Goal: Navigation & Orientation: Find specific page/section

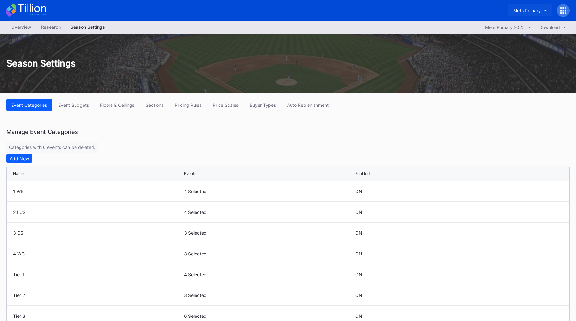
click at [525, 12] on div "Mets Primary" at bounding box center [526, 10] width 27 height 5
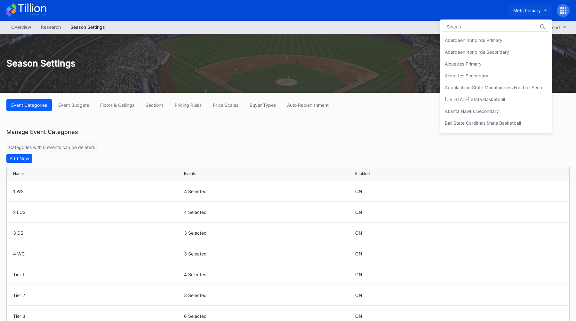
scroll to position [994, 0]
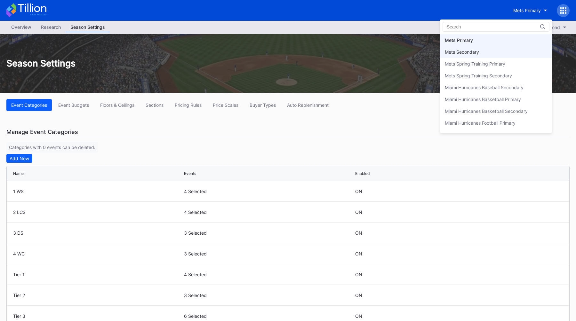
click at [499, 54] on div "Mets Secondary" at bounding box center [496, 52] width 112 height 12
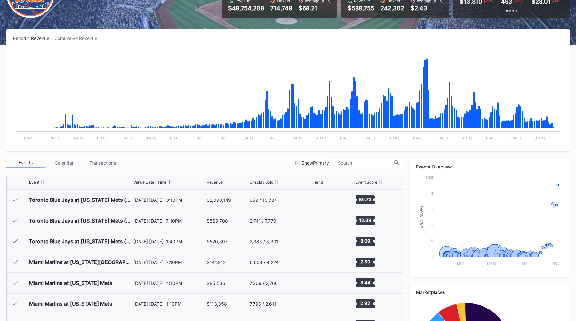
scroll to position [100, 0]
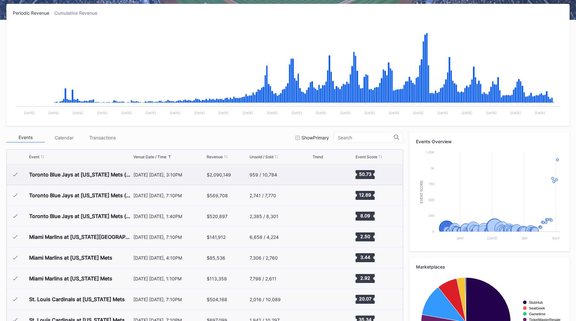
click at [193, 175] on div "[DATE] [DATE], 3:10PM" at bounding box center [169, 174] width 72 height 5
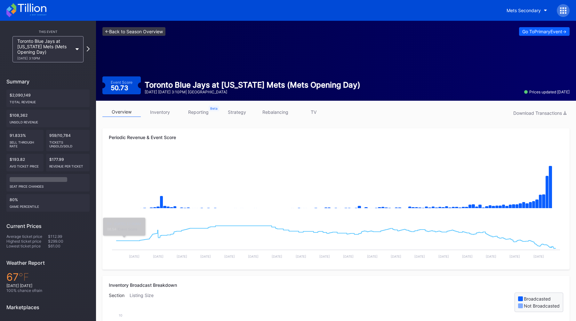
click at [122, 32] on link "<- Back to Season Overview" at bounding box center [133, 31] width 63 height 9
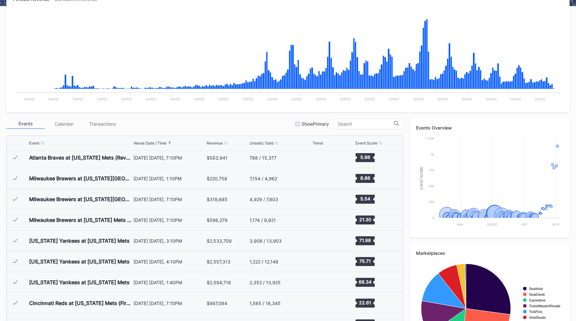
scroll to position [837, 0]
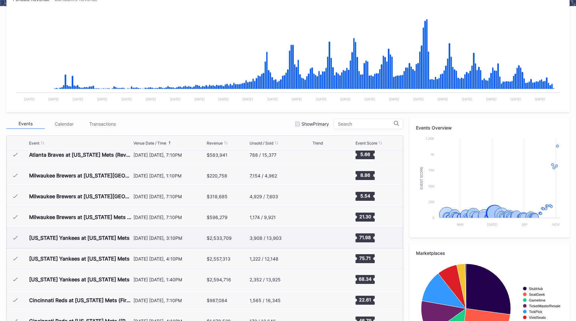
click at [155, 236] on div "[DATE] [DATE], 3:10PM" at bounding box center [169, 237] width 72 height 5
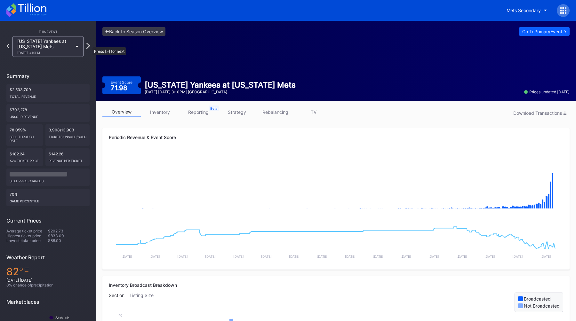
click at [89, 44] on icon at bounding box center [88, 46] width 4 height 6
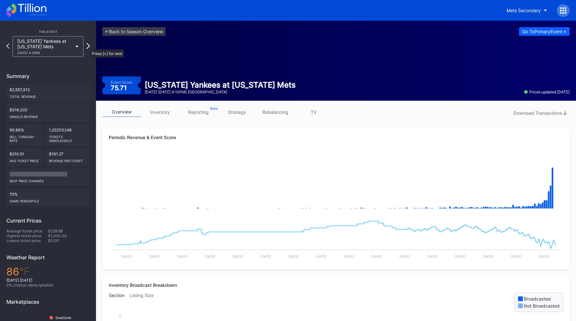
click at [87, 46] on icon at bounding box center [88, 46] width 4 height 6
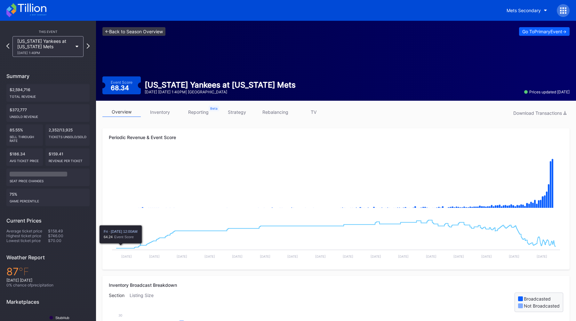
click at [114, 31] on link "<- Back to Season Overview" at bounding box center [133, 31] width 63 height 9
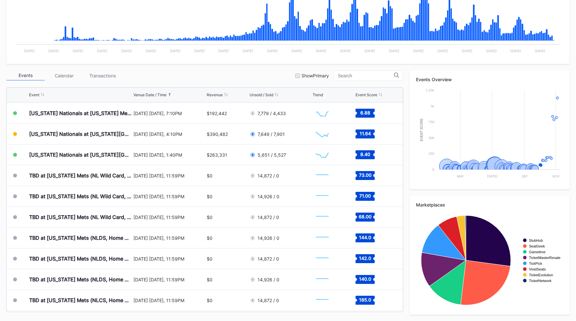
scroll to position [1601, 0]
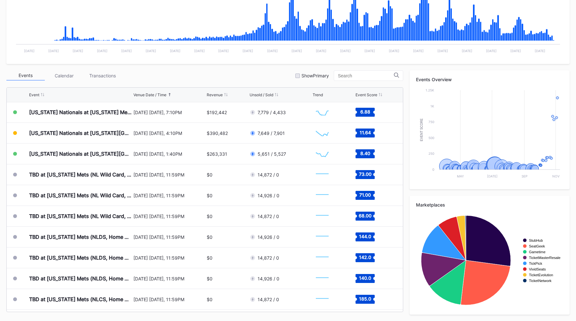
click at [255, 67] on div "Periodic Revenue Cumulative Revenue Created with Highcharts 11.2.0 Chart title …" at bounding box center [288, 131] width 576 height 379
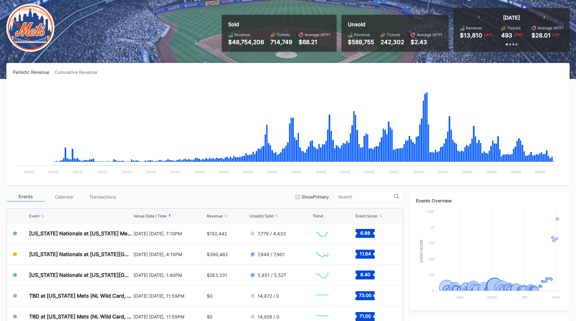
scroll to position [0, 0]
